Goal: Transaction & Acquisition: Download file/media

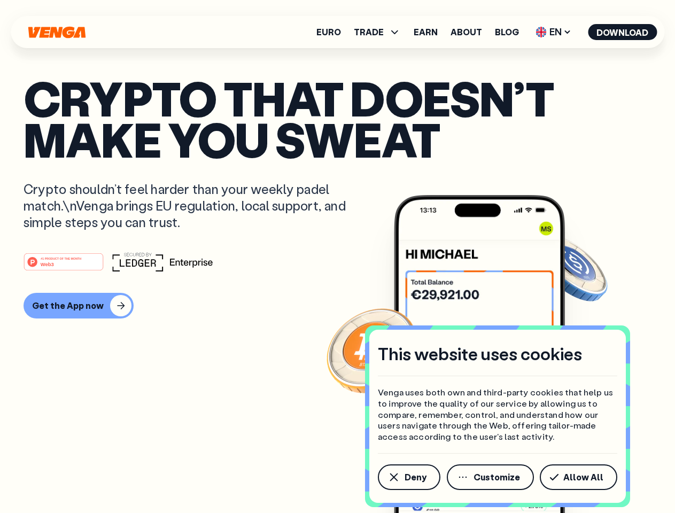
click at [337, 256] on div "#1 PRODUCT OF THE MONTH Web3" at bounding box center [338, 261] width 628 height 19
click at [408, 477] on span "Deny" at bounding box center [415, 477] width 22 height 9
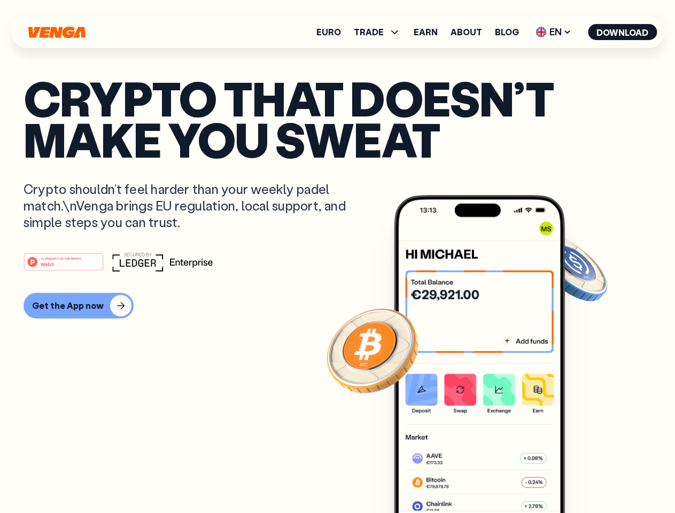
click at [491, 477] on img at bounding box center [479, 374] width 171 height 358
click at [580, 477] on article "Crypto that doesn’t make you sweat Crypto shouldn’t feel harder than your weekl…" at bounding box center [338, 277] width 628 height 401
click at [380, 32] on span "TRADE" at bounding box center [369, 32] width 30 height 9
click at [553, 32] on span "EN" at bounding box center [552, 32] width 43 height 17
click at [622, 32] on button "Download" at bounding box center [622, 32] width 69 height 16
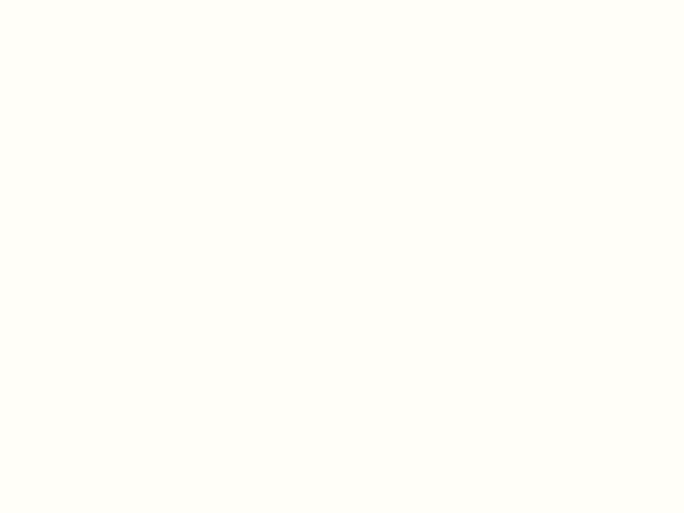
click at [77, 0] on html "This website uses cookies Venga uses both own and third-party cookies that help…" at bounding box center [342, 0] width 684 height 0
click at [65, 0] on html "This website uses cookies Venga uses both own and third-party cookies that help…" at bounding box center [342, 0] width 684 height 0
